Goal: Information Seeking & Learning: Find specific fact

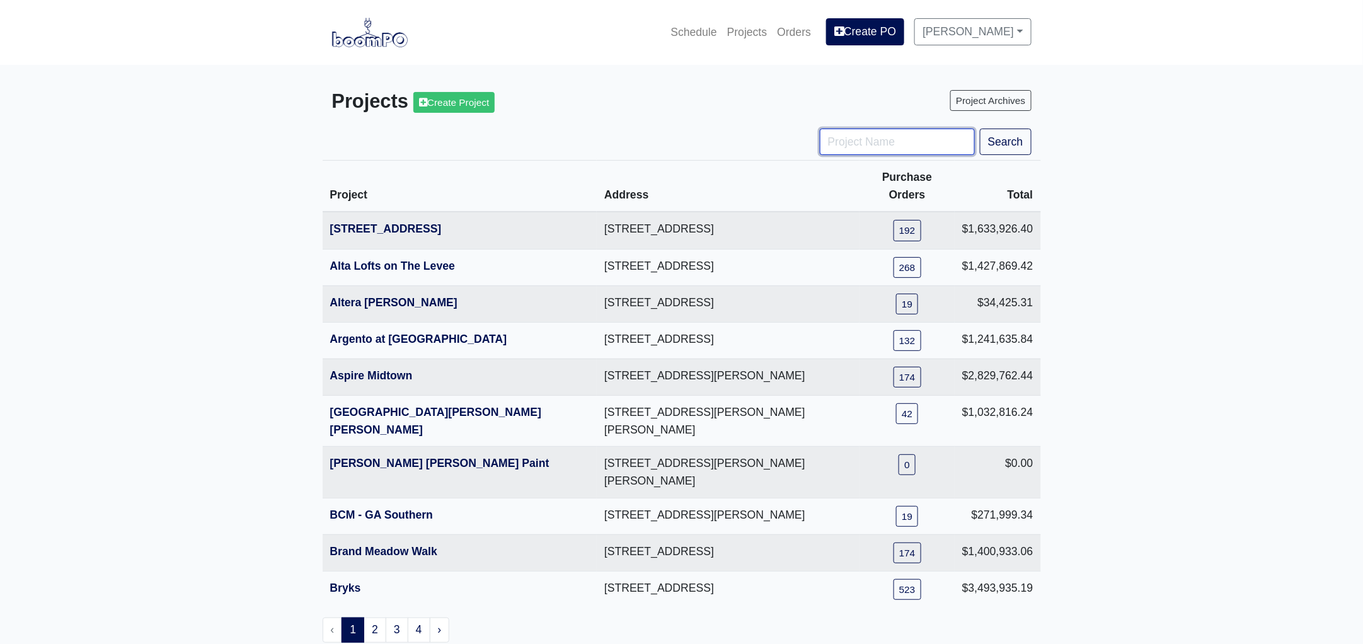
click at [858, 146] on input "Project Name" at bounding box center [897, 142] width 155 height 26
type input "imperium"
click at [980, 129] on button "Search" at bounding box center [1006, 142] width 52 height 26
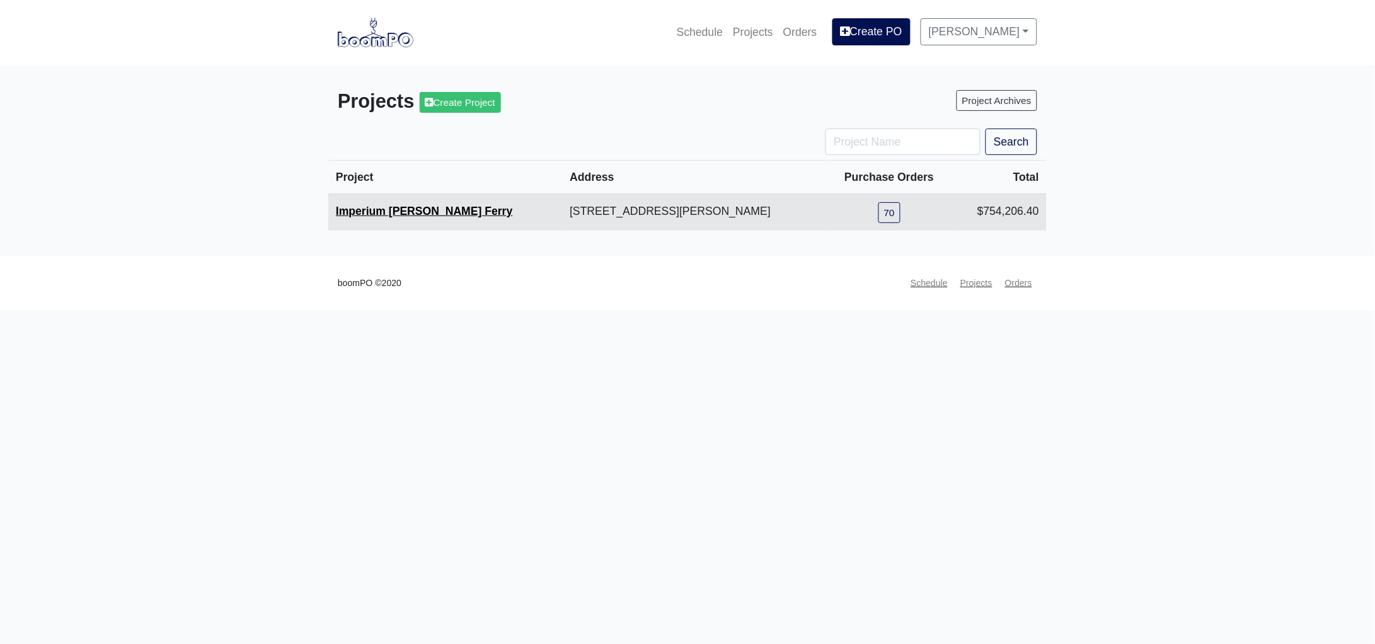
click at [371, 213] on link "Imperium [PERSON_NAME] Ferry" at bounding box center [424, 211] width 177 height 13
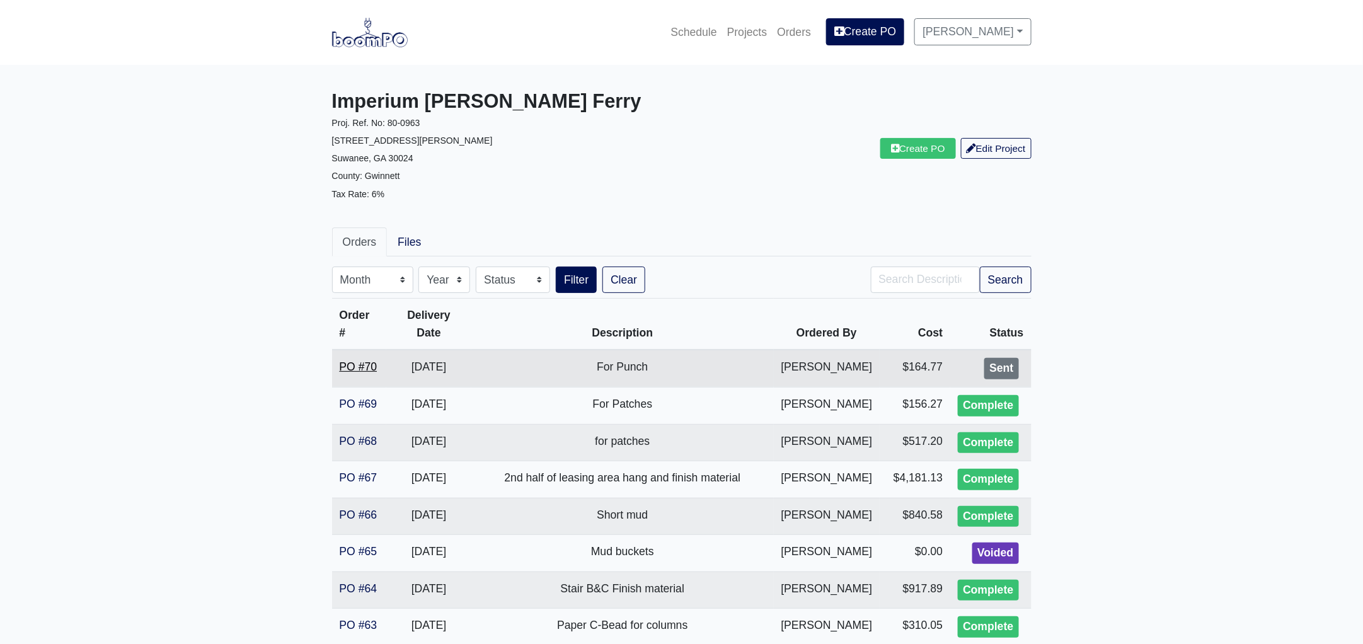
click at [360, 360] on link "PO #70" at bounding box center [359, 366] width 38 height 13
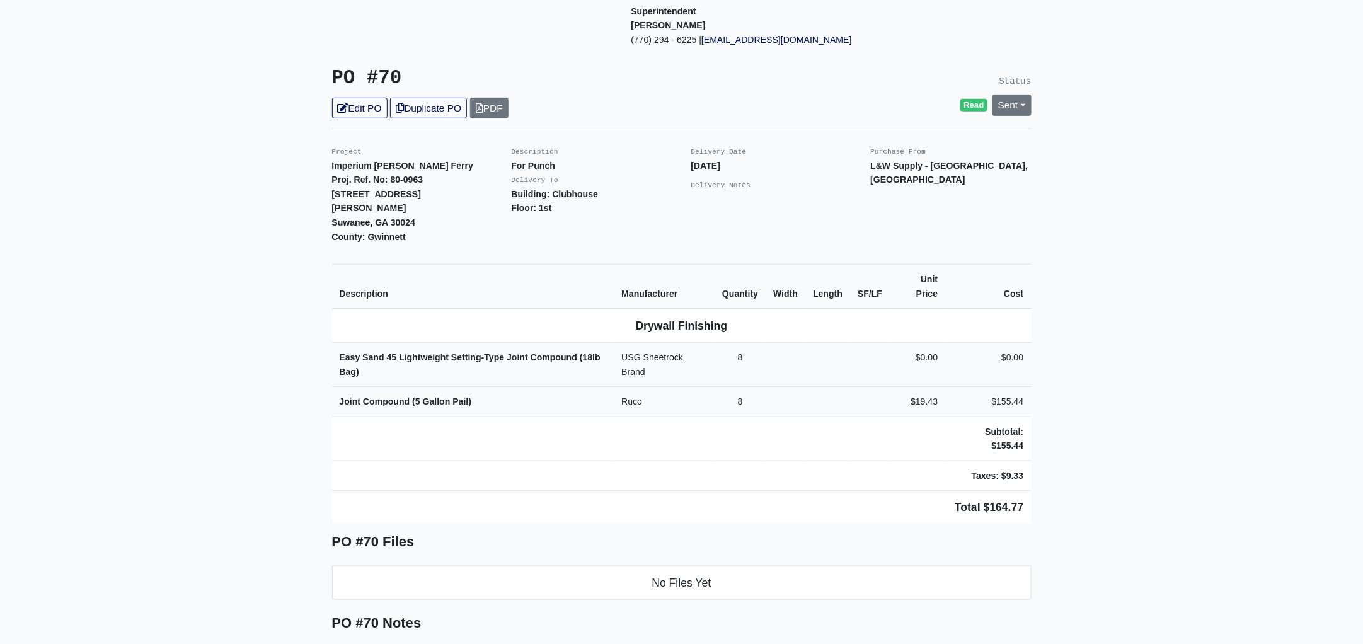
scroll to position [236, 0]
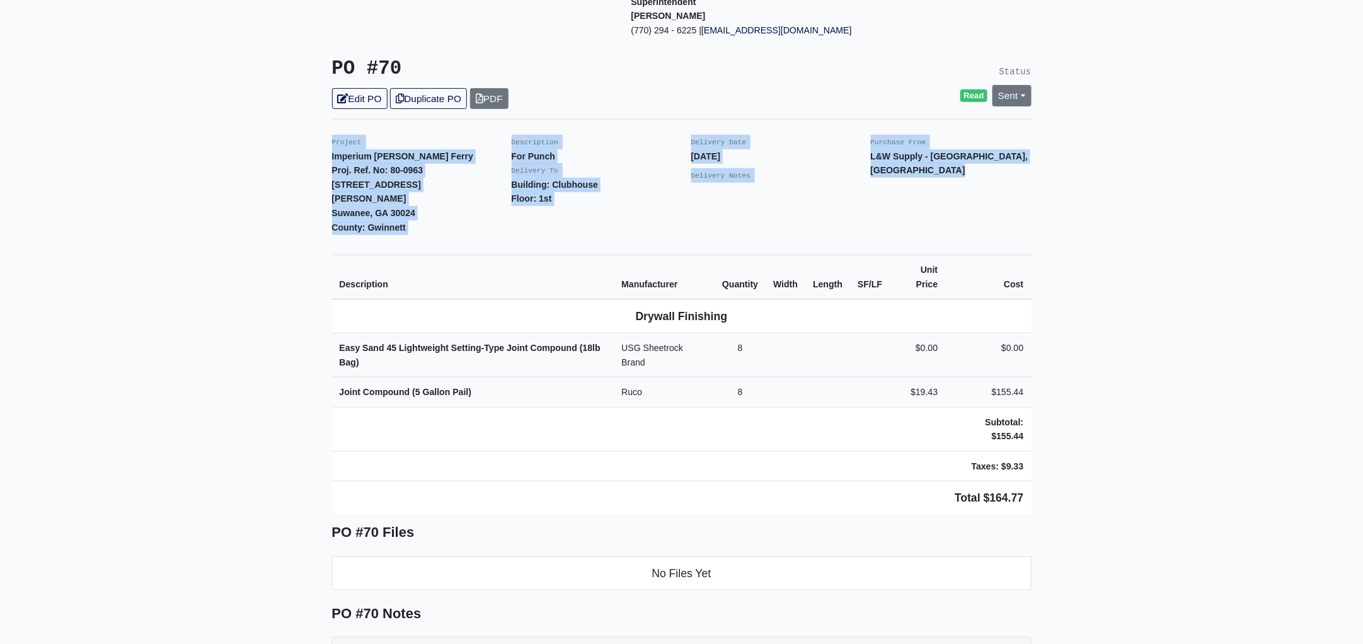
drag, startPoint x: 334, startPoint y: 113, endPoint x: 1062, endPoint y: 426, distance: 792.1
click at [1062, 426] on main "Back to Project Roswell Drywall [STREET_ADDRESS] Tel: (770) 518 - 2442 Website:…" at bounding box center [681, 399] width 1363 height 1140
copy div "Project Imperium [PERSON_NAME] Ferry Proj. Ref. No: 80-0963 [STREET_ADDRESS][PE…"
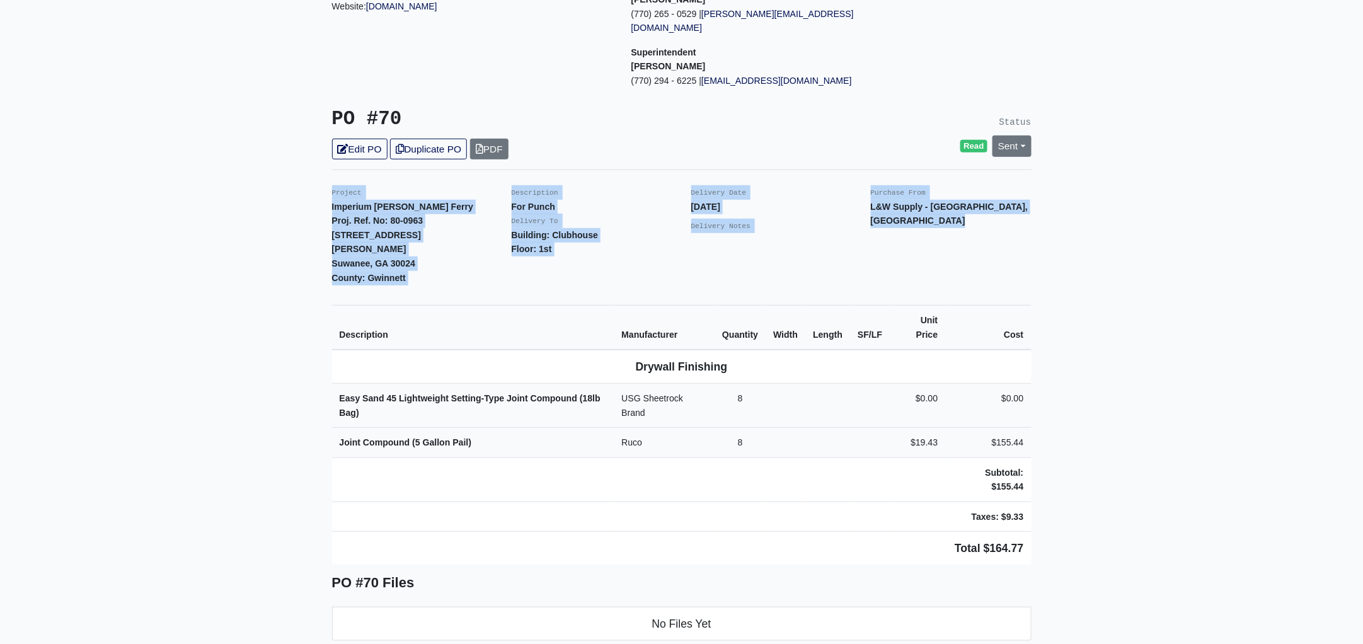
scroll to position [0, 0]
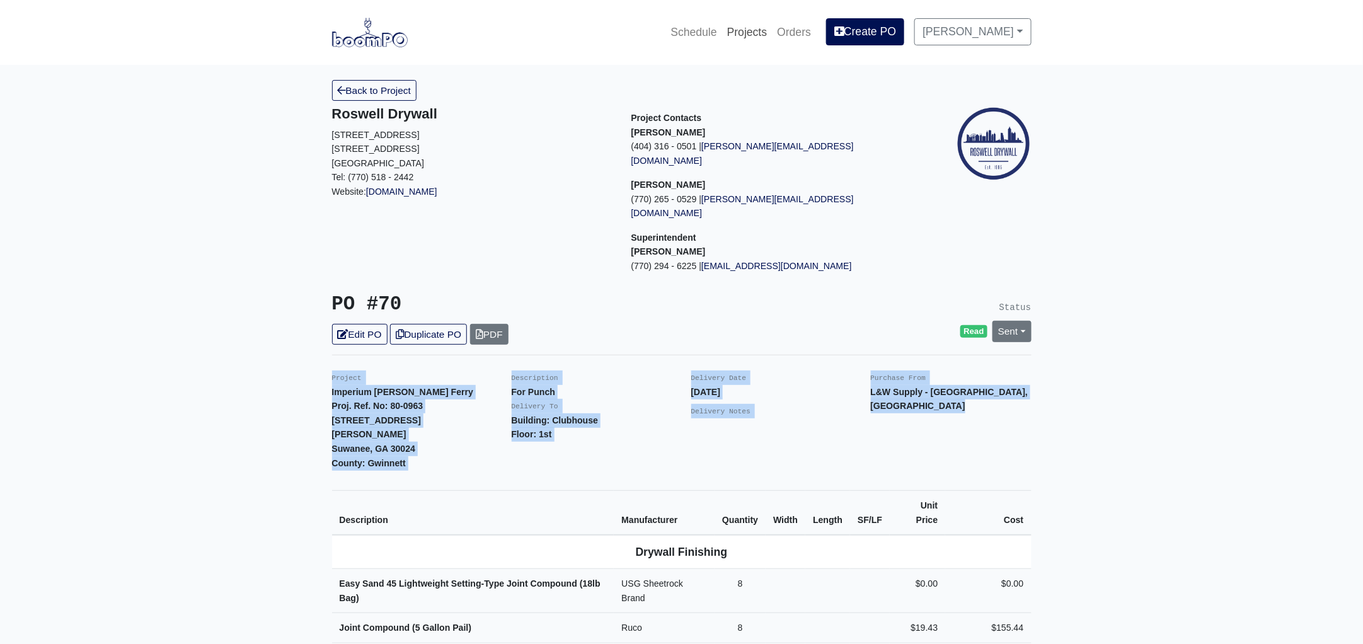
click at [773, 30] on link "Projects" at bounding box center [747, 32] width 50 height 28
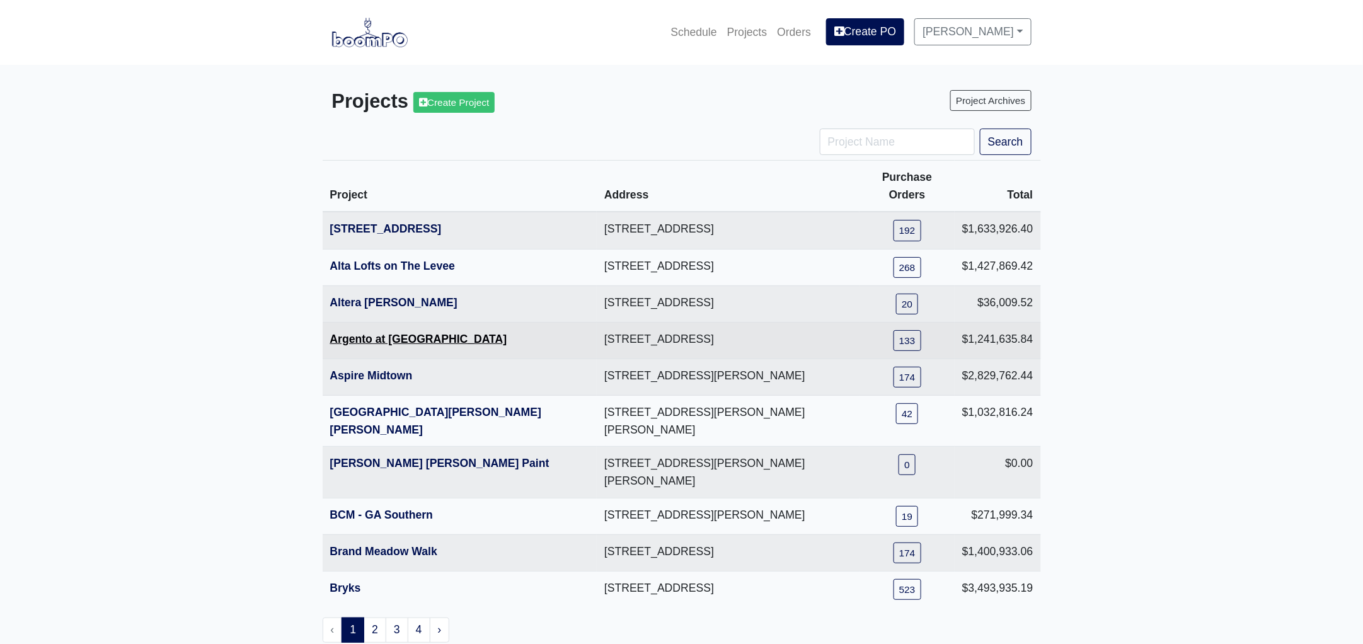
click at [414, 333] on link "Argento at [GEOGRAPHIC_DATA]" at bounding box center [418, 339] width 177 height 13
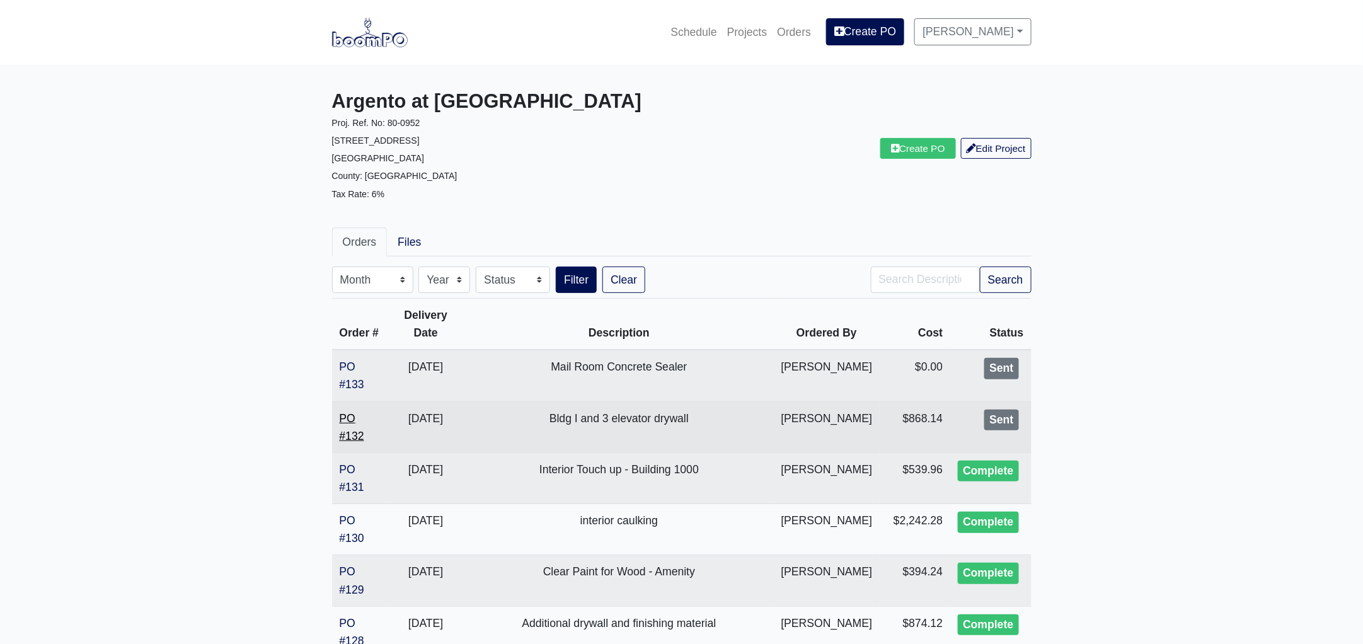
click at [356, 432] on link "PO #132" at bounding box center [352, 427] width 25 height 30
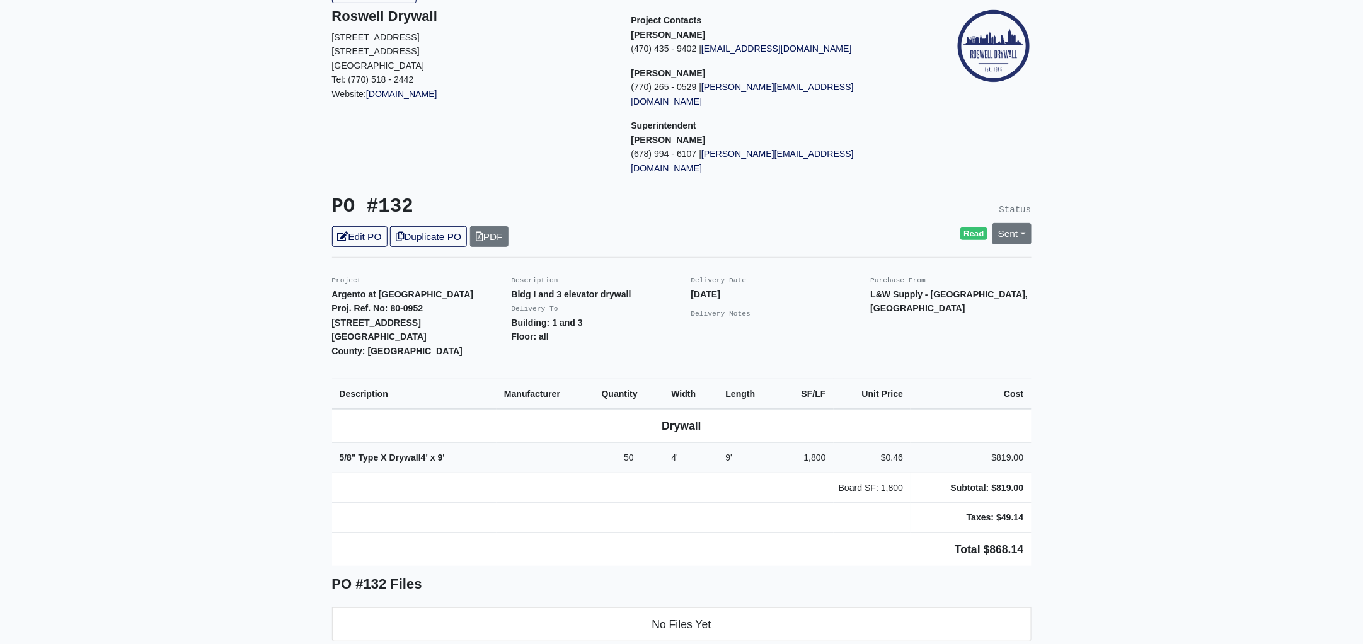
scroll to position [236, 0]
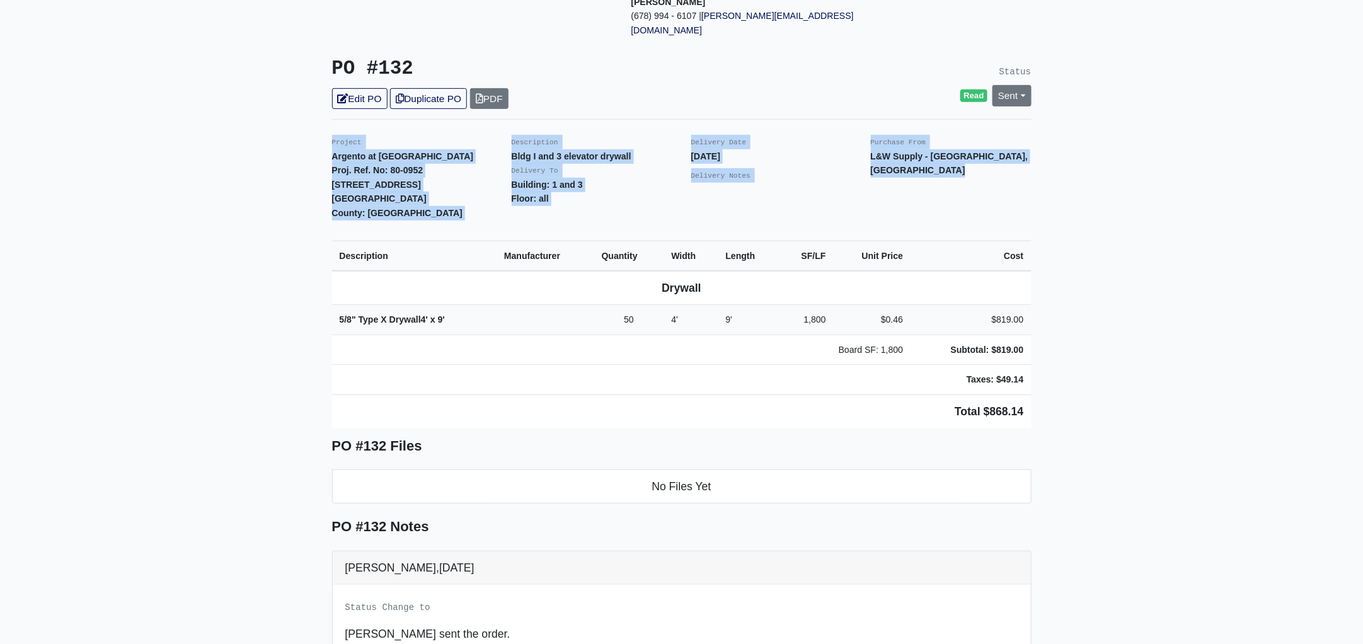
drag, startPoint x: 324, startPoint y: 112, endPoint x: 1062, endPoint y: 376, distance: 784.3
click at [1062, 376] on main "Back to Project Roswell Drywall [STREET_ADDRESS] Tel: (770) 518 - 2442 Website:…" at bounding box center [681, 355] width 1363 height 1053
copy div "Project Argento at [GEOGRAPHIC_DATA]. Ref. No: 80-0952 [STREET_ADDRESS]: [GEOGR…"
